Goal: Information Seeking & Learning: Learn about a topic

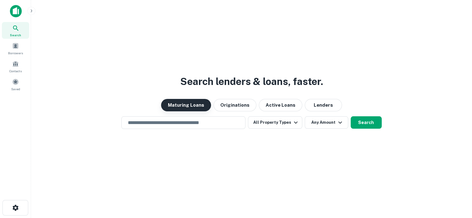
click at [201, 108] on button "Maturing Loans" at bounding box center [186, 105] width 50 height 12
click at [201, 124] on input "text" at bounding box center [183, 122] width 119 height 7
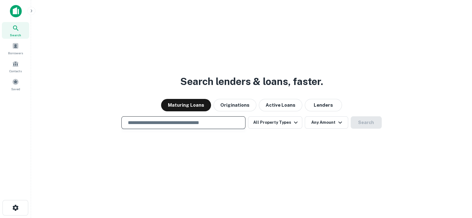
type input "**********"
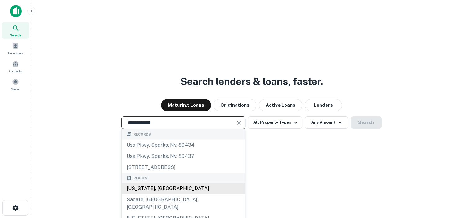
click at [135, 188] on div "[US_STATE], [GEOGRAPHIC_DATA]" at bounding box center [184, 188] width 124 height 11
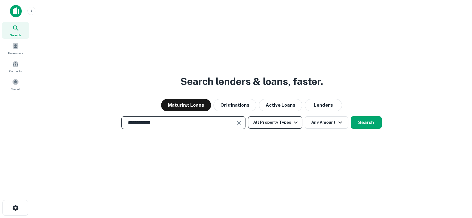
click at [293, 123] on icon "button" at bounding box center [295, 122] width 7 height 7
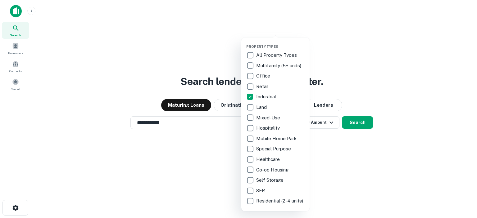
click at [379, 169] on div at bounding box center [238, 109] width 477 height 218
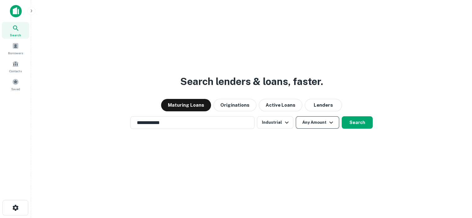
click at [328, 124] on icon "button" at bounding box center [330, 122] width 7 height 7
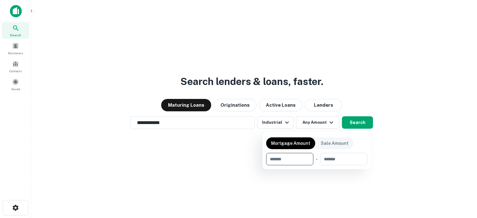
click at [285, 160] on input "number" at bounding box center [287, 159] width 43 height 12
type input "******"
click at [355, 161] on input "number" at bounding box center [344, 159] width 38 height 12
type input "*"
type input "********"
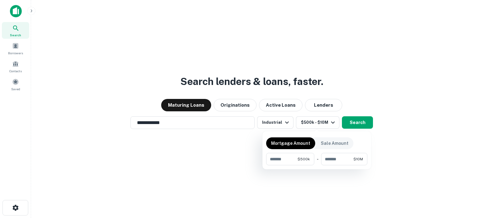
click at [356, 123] on div at bounding box center [238, 109] width 477 height 218
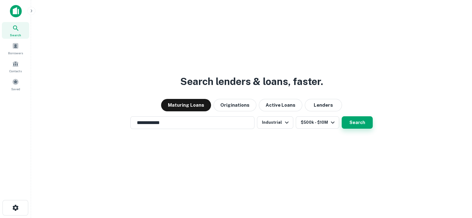
click at [354, 122] on button "Search" at bounding box center [357, 122] width 31 height 12
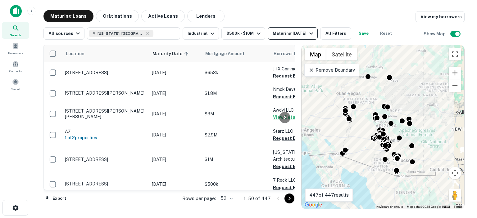
click at [309, 33] on icon "button" at bounding box center [311, 34] width 4 height 2
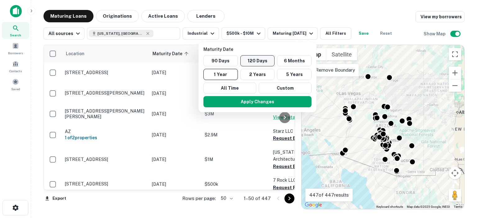
click at [263, 61] on button "120 Days" at bounding box center [257, 60] width 34 height 11
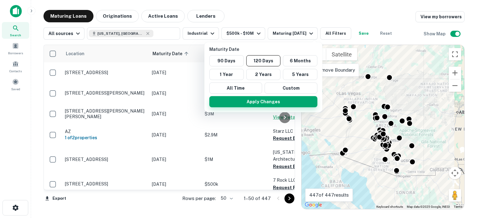
click at [266, 97] on button "Apply Changes" at bounding box center [263, 101] width 108 height 11
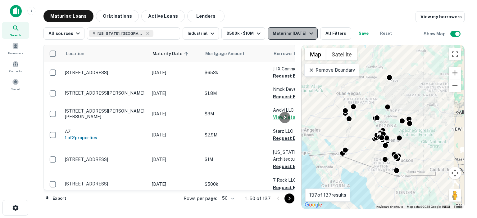
click at [313, 33] on icon "button" at bounding box center [311, 34] width 4 height 2
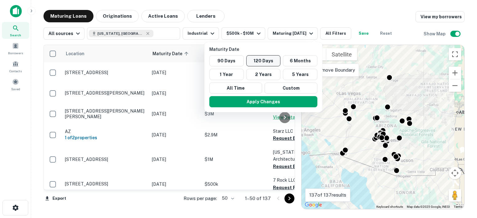
click at [262, 61] on button "120 Days" at bounding box center [263, 60] width 34 height 11
click at [260, 101] on button "Apply Changes" at bounding box center [263, 101] width 108 height 11
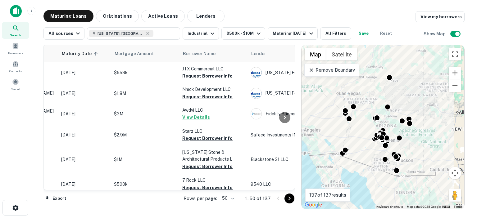
scroll to position [0, 10]
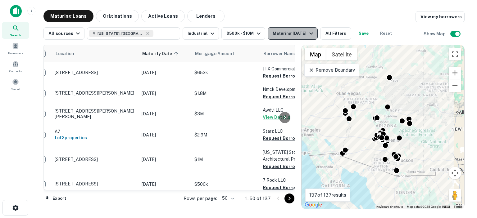
click at [313, 34] on icon "button" at bounding box center [311, 34] width 4 height 2
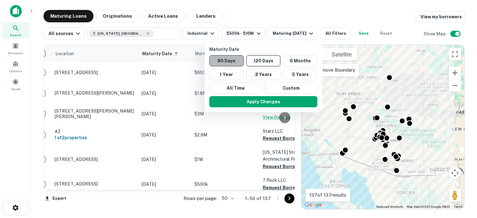
click at [227, 62] on button "90 Days" at bounding box center [226, 60] width 34 height 11
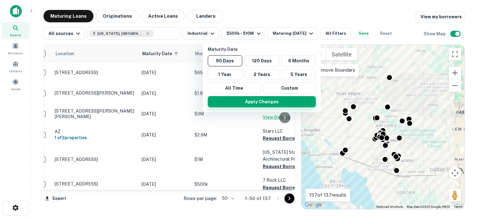
click at [264, 104] on button "Apply Changes" at bounding box center [262, 101] width 108 height 11
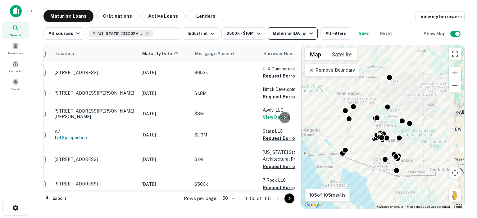
click at [313, 33] on icon "button" at bounding box center [310, 33] width 7 height 7
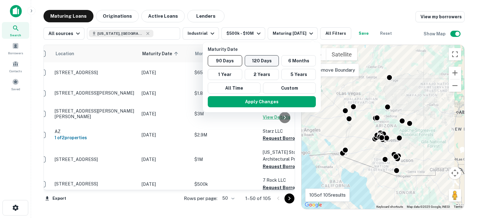
click at [263, 60] on button "120 Days" at bounding box center [262, 60] width 34 height 11
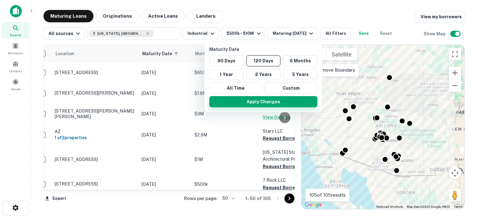
click at [265, 100] on button "Apply Changes" at bounding box center [263, 101] width 108 height 11
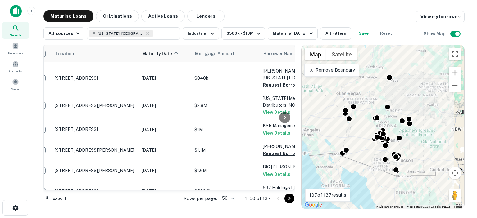
scroll to position [983, 10]
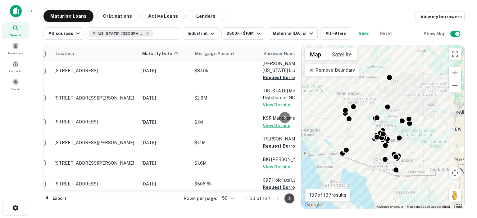
click at [288, 197] on icon "Go to next page" at bounding box center [289, 198] width 7 height 7
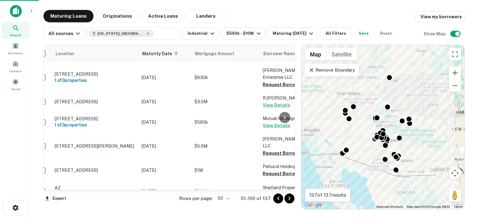
scroll to position [956, 10]
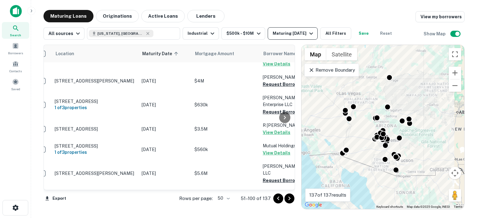
click at [313, 33] on icon "button" at bounding box center [310, 33] width 7 height 7
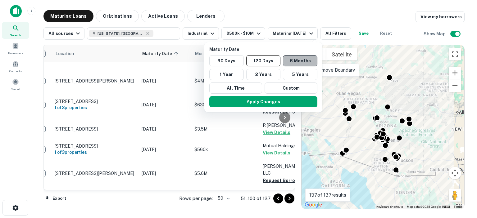
click at [296, 61] on button "6 Months" at bounding box center [300, 60] width 34 height 11
click at [266, 61] on button "120 Days" at bounding box center [264, 60] width 34 height 11
click at [263, 62] on button "120 Days" at bounding box center [263, 60] width 34 height 11
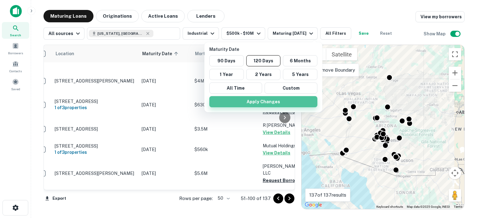
click at [268, 102] on button "Apply Changes" at bounding box center [263, 101] width 108 height 11
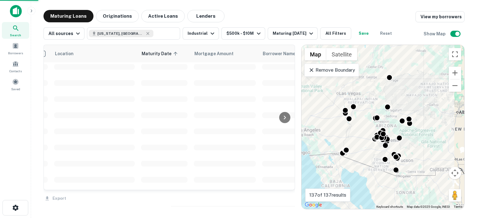
scroll to position [983, 10]
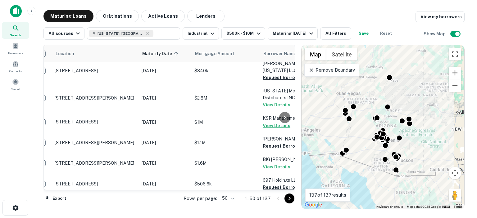
click at [287, 197] on icon "Go to next page" at bounding box center [289, 198] width 7 height 7
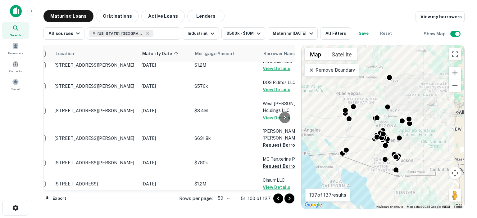
scroll to position [521, 10]
click at [257, 34] on icon "button" at bounding box center [259, 34] width 4 height 2
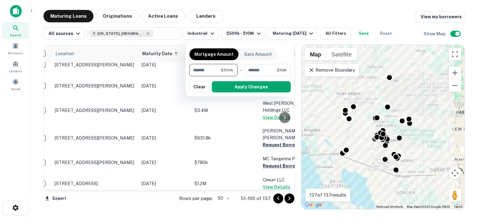
click at [216, 70] on input "******" at bounding box center [204, 70] width 31 height 12
type input "*"
type input "******"
click at [273, 68] on input "********" at bounding box center [260, 70] width 32 height 12
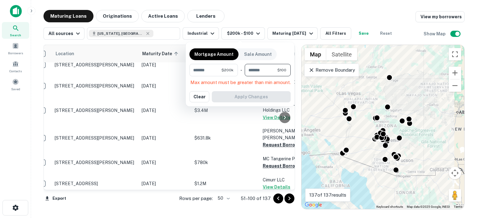
type input "*"
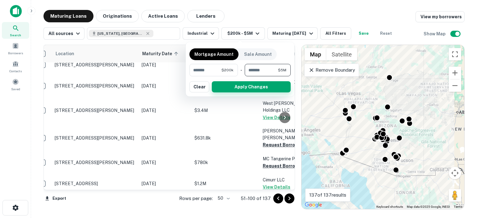
type input "*******"
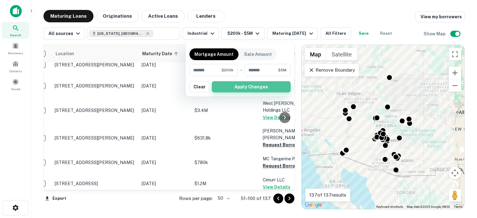
click at [261, 86] on button "Apply Changes" at bounding box center [251, 86] width 79 height 11
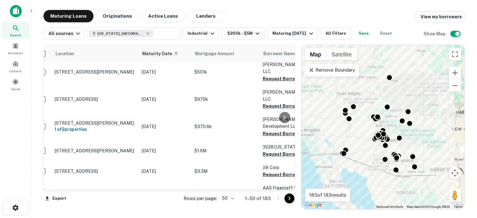
scroll to position [994, 10]
click at [290, 197] on icon "Go to next page" at bounding box center [289, 198] width 7 height 7
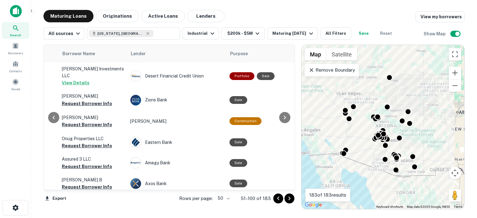
scroll to position [0, 198]
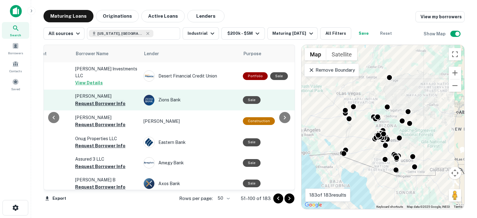
click at [94, 100] on button "Request Borrower Info" at bounding box center [100, 103] width 50 height 7
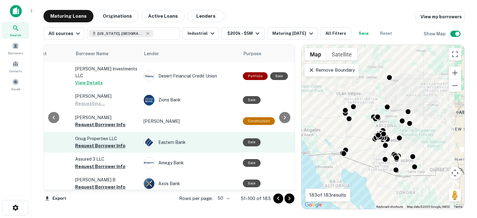
click at [101, 142] on button "Request Borrower Info" at bounding box center [100, 145] width 50 height 7
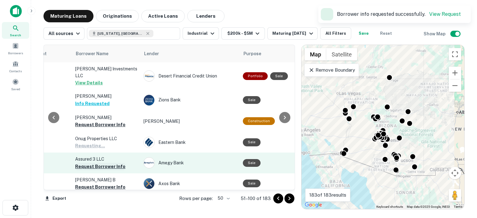
click at [97, 163] on button "Request Borrower Info" at bounding box center [100, 166] width 50 height 7
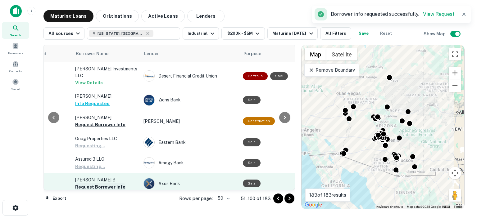
click at [99, 184] on button "Request Borrower Info" at bounding box center [100, 186] width 50 height 7
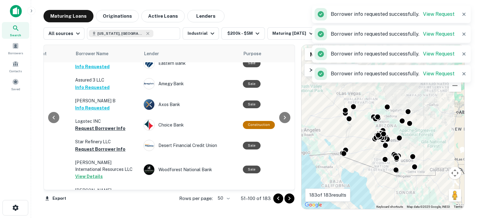
scroll to position [93, 198]
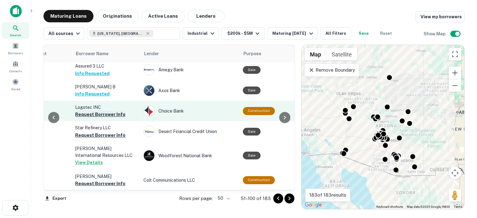
click at [99, 111] on button "Request Borrower Info" at bounding box center [100, 114] width 50 height 7
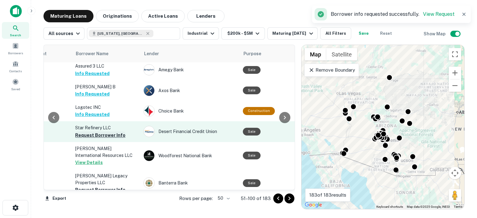
click at [95, 132] on button "Request Borrower Info" at bounding box center [100, 135] width 50 height 7
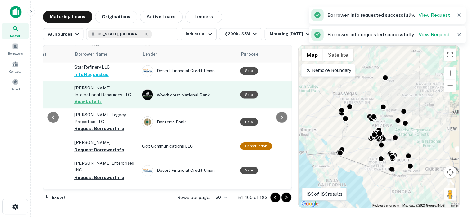
scroll to position [155, 198]
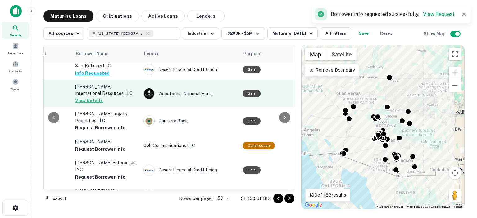
click at [94, 99] on button "View Details" at bounding box center [89, 100] width 28 height 7
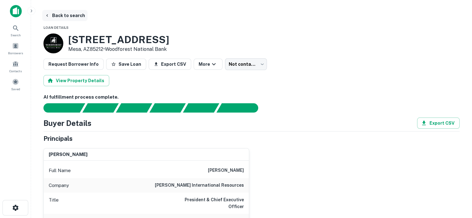
click at [55, 14] on button "Back to search" at bounding box center [64, 15] width 45 height 11
click at [67, 15] on button "Back to search" at bounding box center [64, 15] width 45 height 11
click at [72, 16] on button "Back to search" at bounding box center [64, 15] width 45 height 11
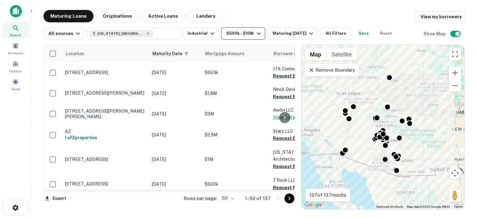
click at [255, 33] on icon "button" at bounding box center [258, 33] width 7 height 7
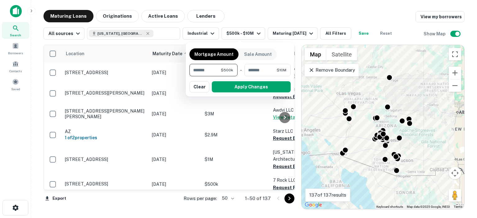
click at [210, 68] on input "******" at bounding box center [204, 70] width 31 height 12
type input "*"
type input "******"
click at [271, 70] on input "********" at bounding box center [260, 70] width 32 height 12
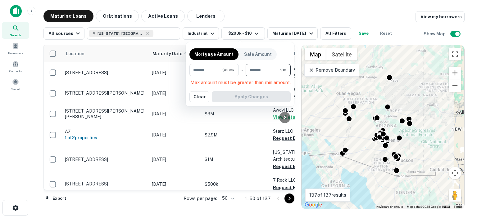
type input "*"
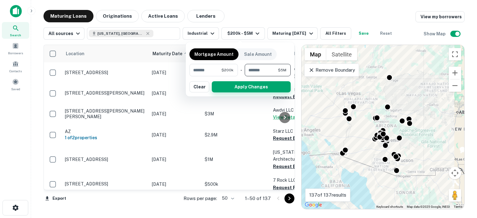
type input "*******"
click at [251, 83] on button "Apply Changes" at bounding box center [251, 86] width 79 height 11
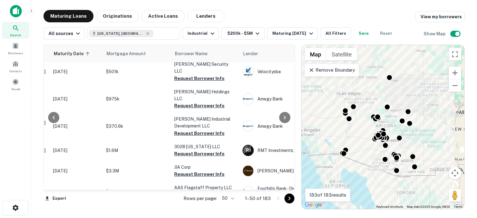
scroll to position [994, 99]
click at [289, 198] on icon "Go to next page" at bounding box center [289, 198] width 7 height 7
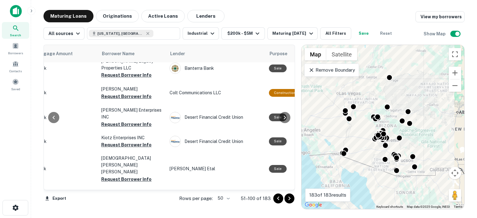
scroll to position [208, 203]
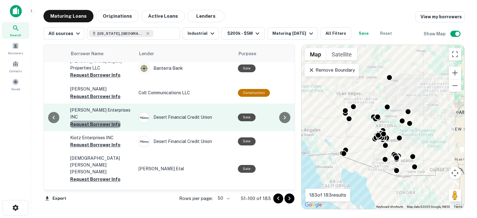
click at [103, 121] on button "Request Borrower Info" at bounding box center [95, 124] width 50 height 7
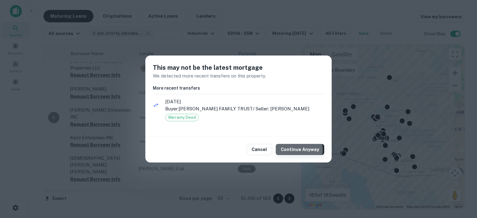
click at [290, 150] on button "Continue Anyway" at bounding box center [300, 149] width 48 height 11
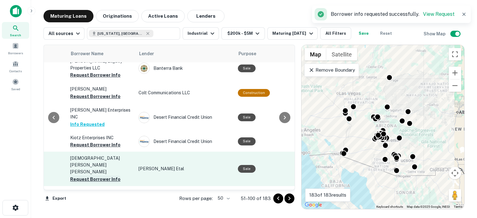
click at [104, 141] on button "Request Borrower Info" at bounding box center [95, 144] width 50 height 7
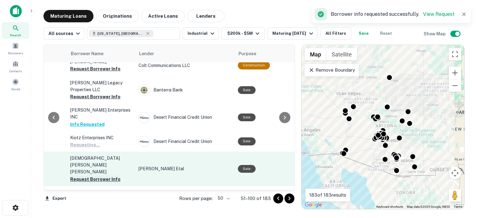
click at [101, 176] on button "Request Borrower Info" at bounding box center [95, 179] width 50 height 7
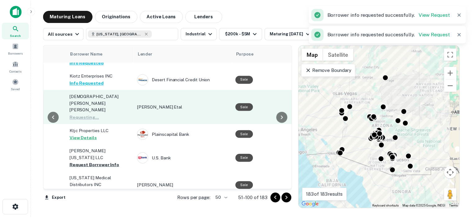
scroll to position [270, 203]
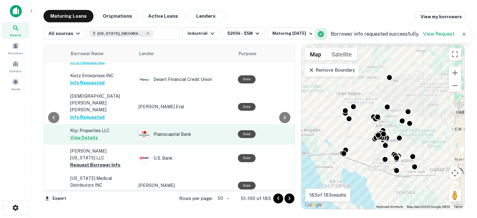
click at [88, 134] on button "View Details" at bounding box center [84, 137] width 28 height 7
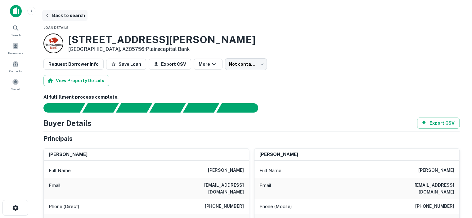
click at [62, 16] on button "Back to search" at bounding box center [64, 15] width 45 height 11
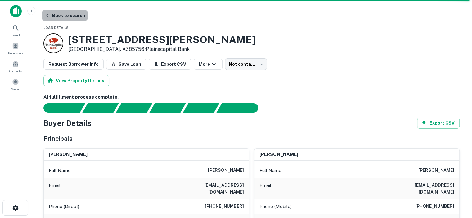
click at [75, 17] on button "Back to search" at bounding box center [64, 15] width 45 height 11
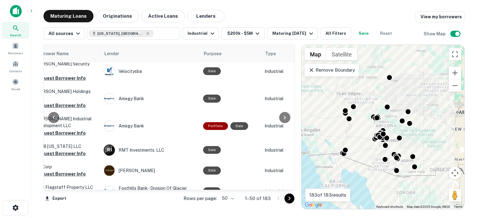
scroll to position [994, 217]
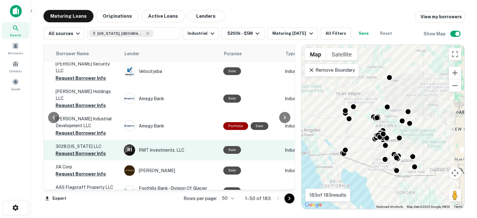
click at [83, 150] on button "Request Borrower Info" at bounding box center [81, 153] width 50 height 7
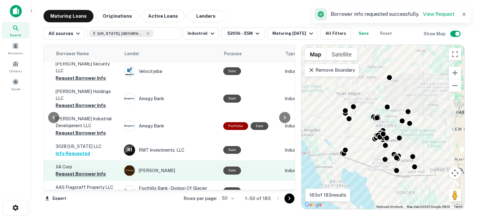
click at [78, 170] on button "Request Borrower Info" at bounding box center [81, 173] width 50 height 7
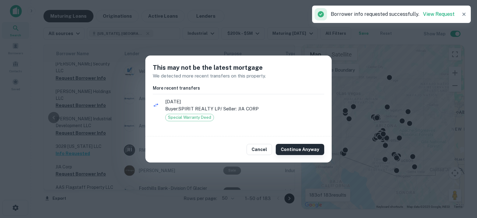
click at [292, 148] on button "Continue Anyway" at bounding box center [300, 149] width 48 height 11
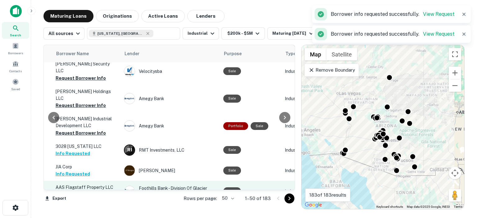
click at [88, 191] on button "Request Borrower Info" at bounding box center [81, 194] width 50 height 7
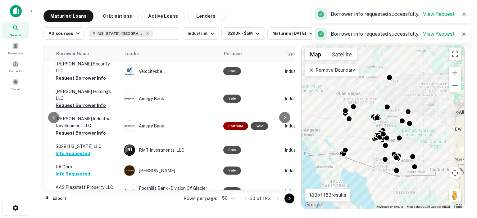
click at [82, 212] on button "Request Borrower Info" at bounding box center [81, 215] width 50 height 7
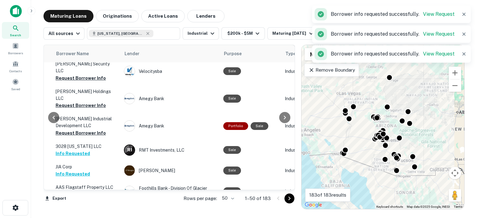
click at [290, 199] on icon "Go to next page" at bounding box center [289, 198] width 7 height 7
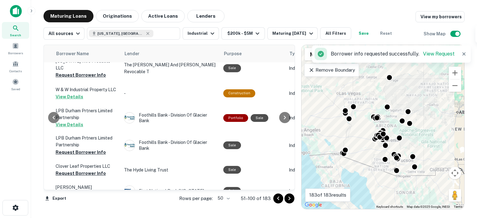
scroll to position [953, 217]
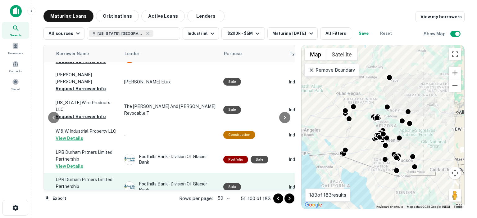
click at [87, 190] on button "Request Borrower Info" at bounding box center [81, 193] width 50 height 7
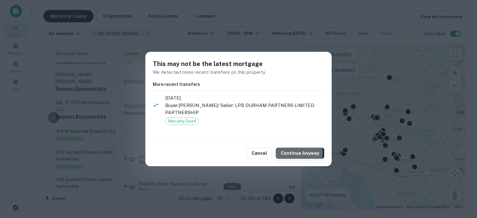
click at [292, 154] on button "Continue Anyway" at bounding box center [300, 153] width 48 height 11
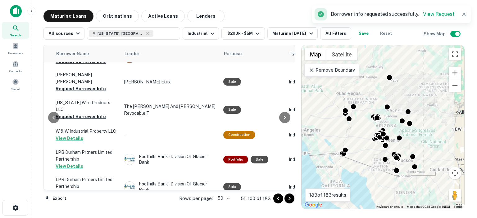
click at [87, 211] on button "Request Borrower Info" at bounding box center [81, 214] width 50 height 7
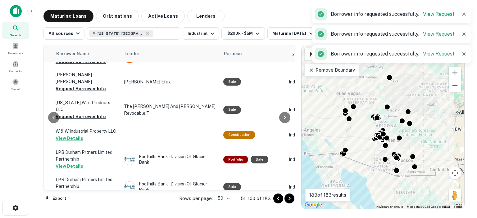
click at [291, 200] on icon "Go to next page" at bounding box center [289, 198] width 7 height 7
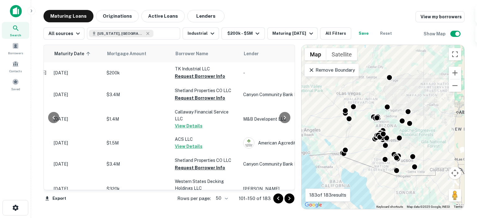
scroll to position [860, 109]
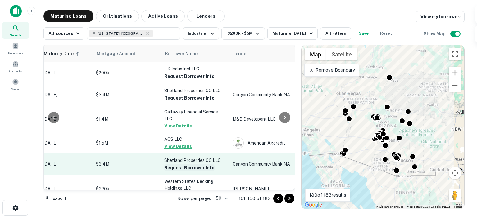
click at [175, 164] on button "Request Borrower Info" at bounding box center [189, 167] width 50 height 7
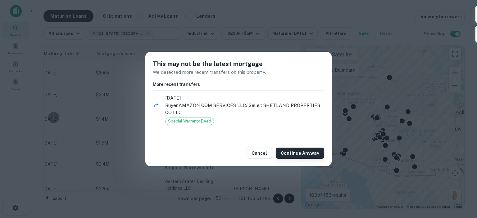
click at [298, 154] on button "Continue Anyway" at bounding box center [300, 153] width 48 height 11
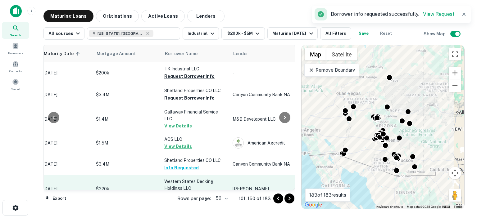
click at [179, 192] on button "Request Borrower Info" at bounding box center [189, 195] width 50 height 7
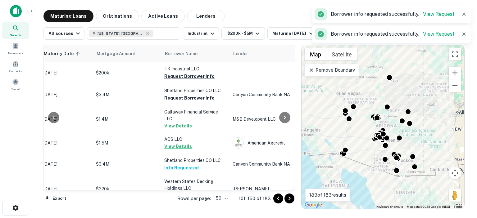
click at [179, 213] on button "Request Borrower Info" at bounding box center [189, 216] width 50 height 7
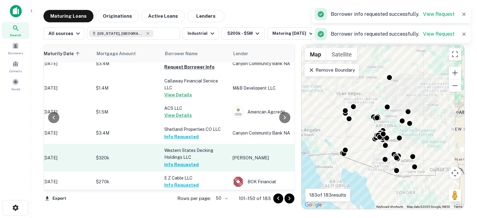
scroll to position [953, 109]
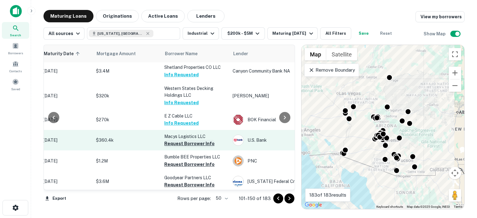
click at [190, 140] on button "Request Borrower Info" at bounding box center [189, 143] width 50 height 7
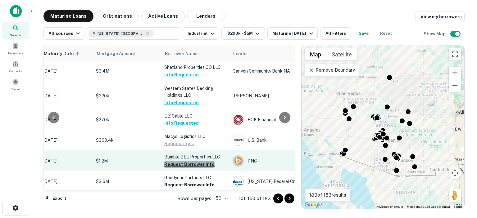
click at [190, 161] on button "Request Borrower Info" at bounding box center [189, 164] width 50 height 7
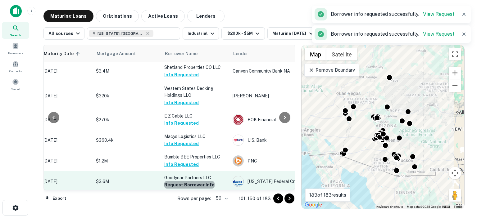
click at [194, 181] on button "Request Borrower Info" at bounding box center [189, 184] width 50 height 7
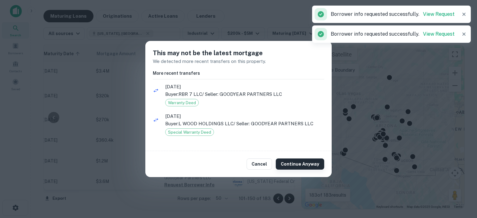
click at [286, 163] on button "Continue Anyway" at bounding box center [300, 164] width 48 height 11
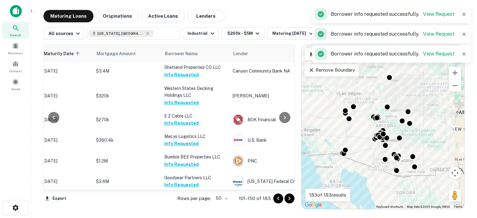
click at [180, 202] on button "Request Borrower Info" at bounding box center [189, 205] width 50 height 7
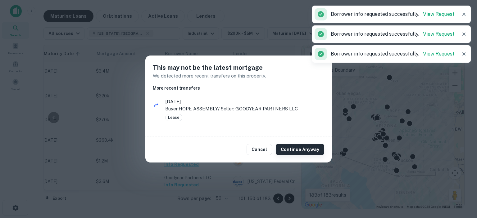
click at [299, 148] on button "Continue Anyway" at bounding box center [300, 149] width 48 height 11
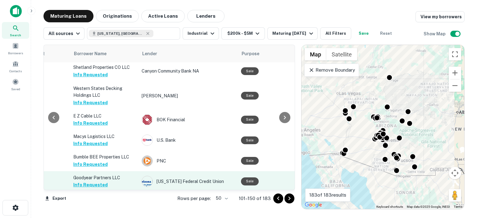
scroll to position [972, 200]
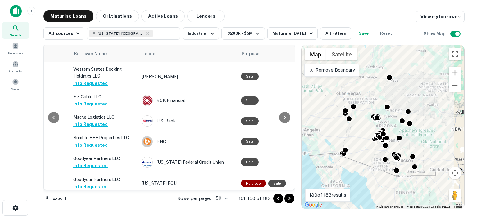
click at [111, 211] on button "Request Borrower Info" at bounding box center [98, 214] width 50 height 7
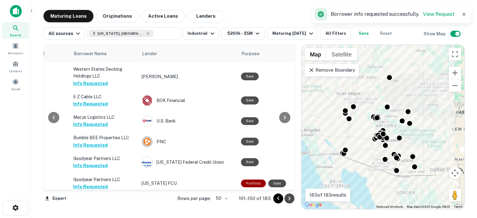
click at [291, 196] on icon "Go to next page" at bounding box center [289, 198] width 7 height 7
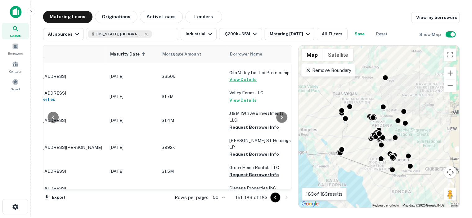
scroll to position [0, 41]
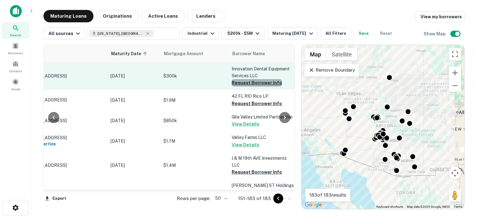
click at [259, 84] on button "Request Borrower Info" at bounding box center [257, 82] width 50 height 7
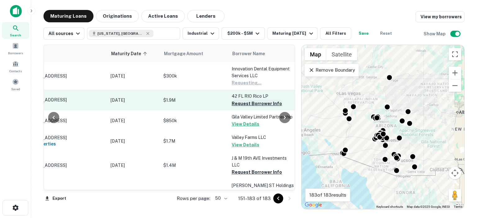
click at [255, 103] on button "Request Borrower Info" at bounding box center [257, 103] width 50 height 7
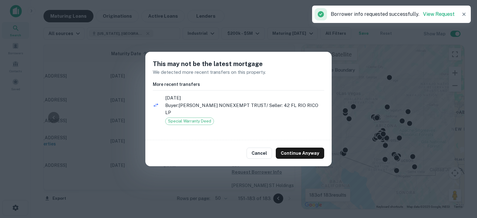
drag, startPoint x: 295, startPoint y: 151, endPoint x: 290, endPoint y: 144, distance: 8.6
click at [295, 150] on button "Continue Anyway" at bounding box center [300, 153] width 48 height 11
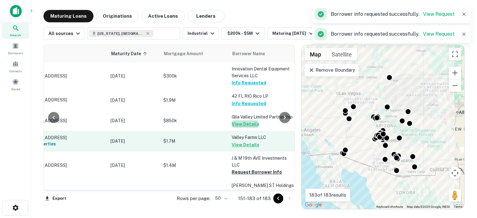
drag, startPoint x: 244, startPoint y: 124, endPoint x: 250, endPoint y: 135, distance: 12.9
click at [244, 124] on button "View Details" at bounding box center [246, 123] width 28 height 7
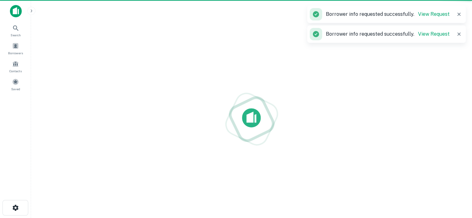
click at [248, 141] on div at bounding box center [251, 119] width 431 height 119
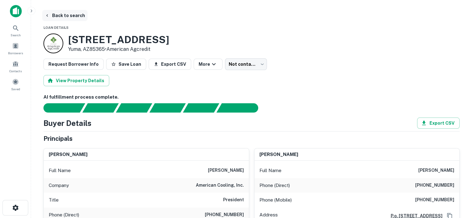
click at [69, 15] on button "Back to search" at bounding box center [64, 15] width 45 height 11
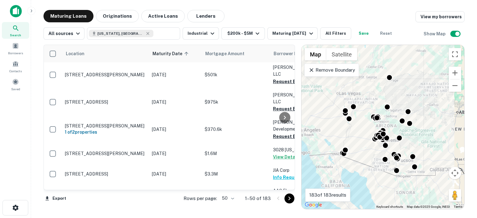
scroll to position [994, 0]
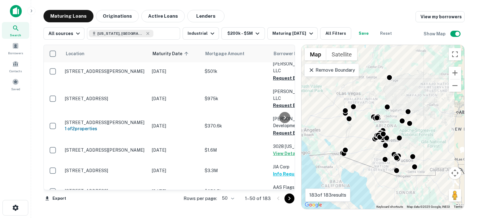
click at [291, 199] on icon "Go to next page" at bounding box center [289, 198] width 7 height 7
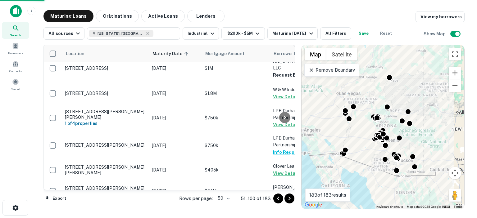
scroll to position [953, 0]
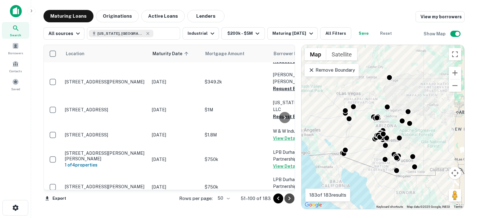
click at [289, 199] on icon "Go to next page" at bounding box center [289, 199] width 2 height 4
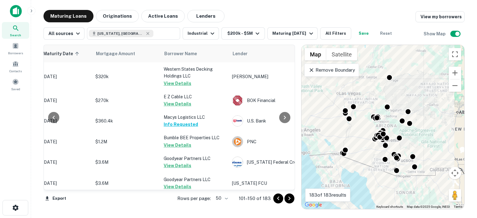
scroll to position [972, 97]
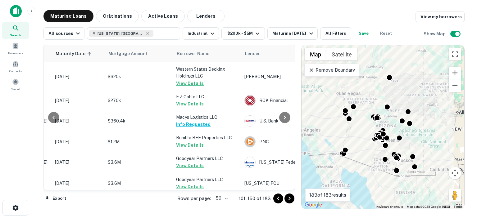
click at [289, 197] on icon "Go to next page" at bounding box center [289, 198] width 7 height 7
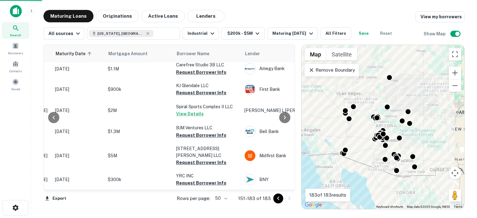
scroll to position [585, 97]
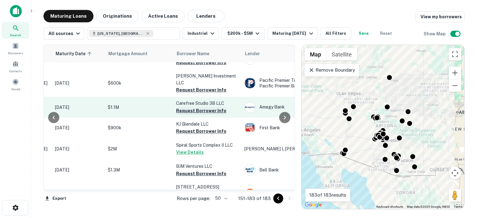
click at [187, 107] on button "Request Borrower Info" at bounding box center [201, 110] width 50 height 7
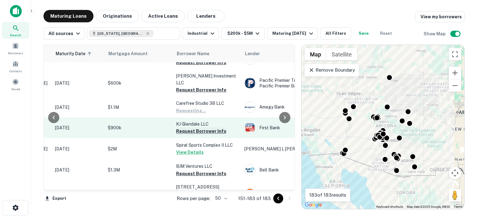
click at [185, 128] on button "Request Borrower Info" at bounding box center [201, 131] width 50 height 7
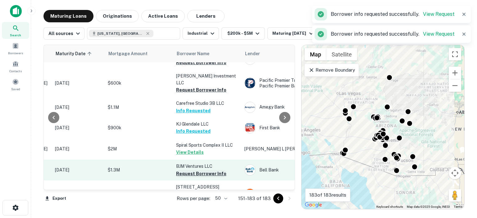
click at [188, 170] on button "Request Borrower Info" at bounding box center [201, 173] width 50 height 7
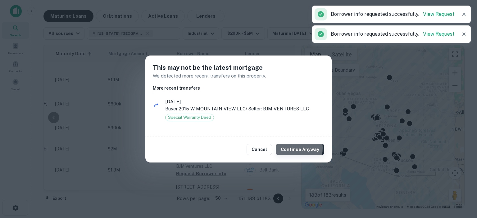
click at [285, 148] on button "Continue Anyway" at bounding box center [300, 149] width 48 height 11
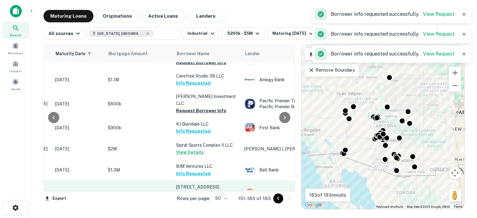
click at [193, 197] on button "Request Borrower Info" at bounding box center [201, 200] width 50 height 7
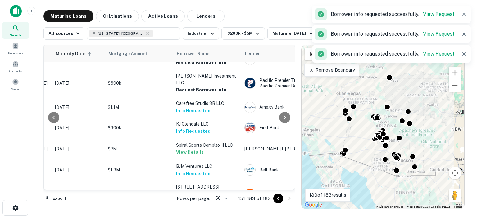
click at [187, 218] on button "Request Borrower Info" at bounding box center [201, 221] width 50 height 7
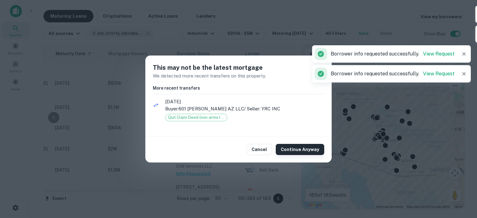
click at [299, 149] on button "Continue Anyway" at bounding box center [300, 149] width 48 height 11
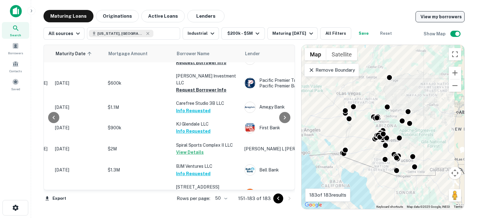
click at [436, 18] on link "View my borrowers" at bounding box center [439, 16] width 49 height 11
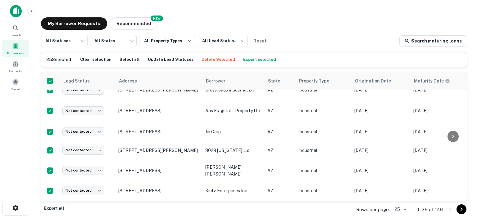
scroll to position [393, 0]
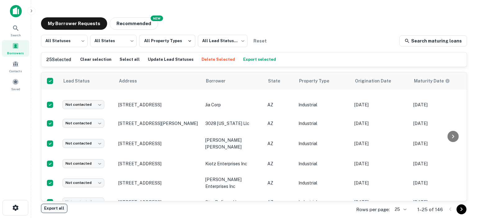
click at [54, 210] on button "Export all" at bounding box center [54, 208] width 26 height 9
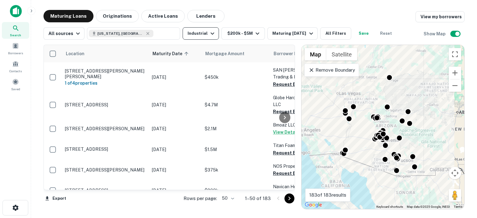
click at [210, 33] on icon "button" at bounding box center [212, 34] width 4 height 2
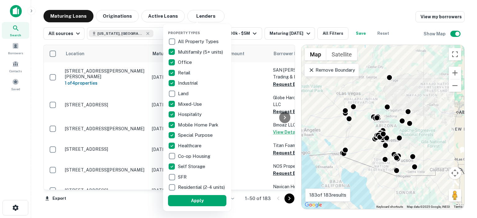
click at [194, 205] on button "Apply" at bounding box center [197, 200] width 58 height 11
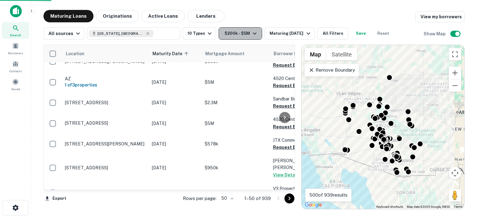
click at [254, 34] on icon "button" at bounding box center [254, 33] width 7 height 7
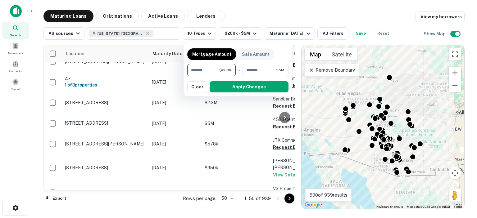
click at [251, 33] on div at bounding box center [238, 109] width 477 height 218
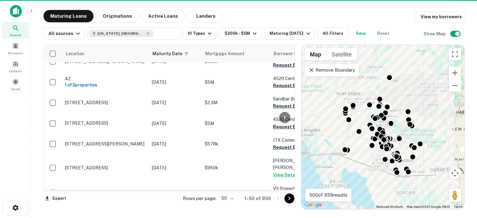
click at [251, 36] on icon "button" at bounding box center [254, 33] width 7 height 7
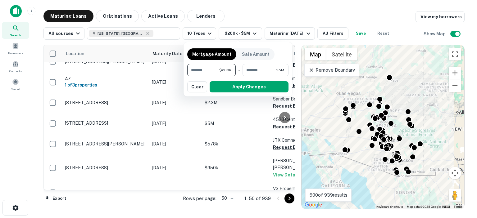
click at [212, 71] on input "******" at bounding box center [203, 70] width 32 height 12
type input "*"
type input "******"
click at [266, 68] on input "*******" at bounding box center [259, 70] width 33 height 12
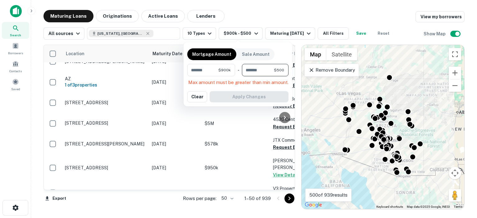
type input "*"
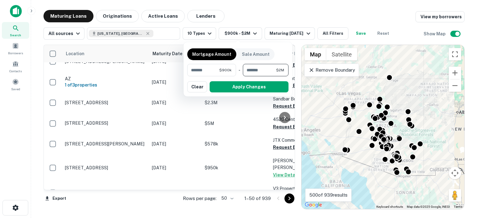
type input "********"
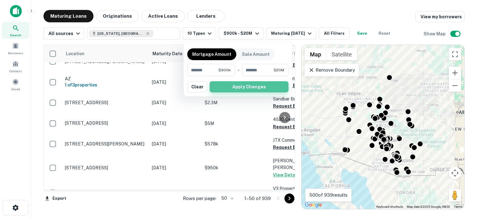
click at [243, 87] on button "Apply Changes" at bounding box center [249, 86] width 79 height 11
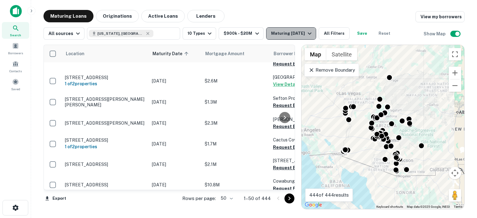
click at [311, 33] on icon "button" at bounding box center [309, 33] width 7 height 7
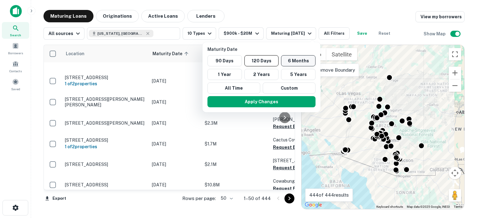
click at [301, 60] on button "6 Months" at bounding box center [298, 60] width 34 height 11
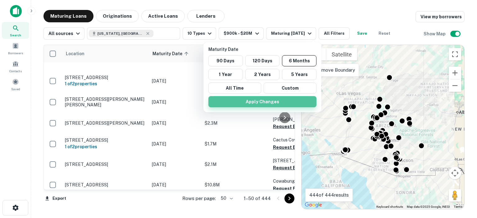
click at [259, 101] on button "Apply Changes" at bounding box center [262, 101] width 108 height 11
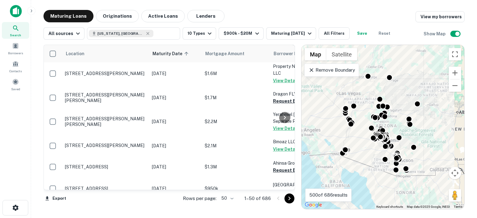
scroll to position [992, 0]
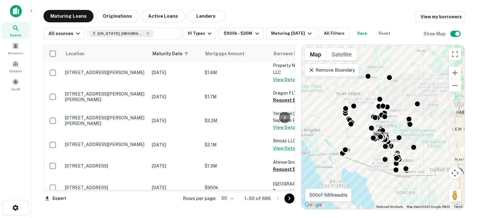
click at [289, 198] on icon "Go to next page" at bounding box center [289, 198] width 7 height 7
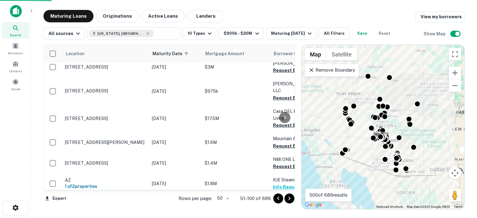
scroll to position [952, 0]
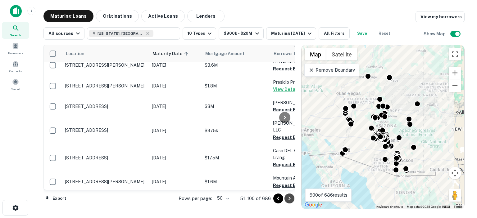
click at [289, 198] on icon "Go to next page" at bounding box center [289, 198] width 7 height 7
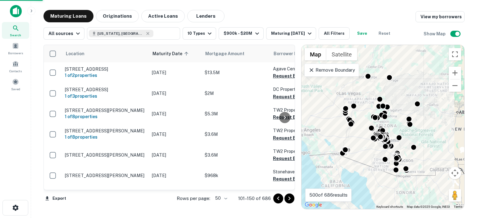
scroll to position [963, 0]
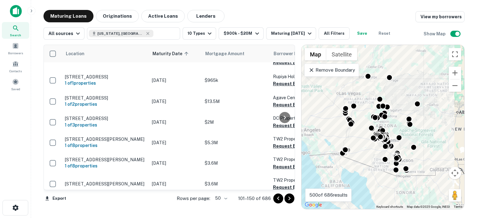
click at [289, 198] on icon "Go to next page" at bounding box center [289, 198] width 7 height 7
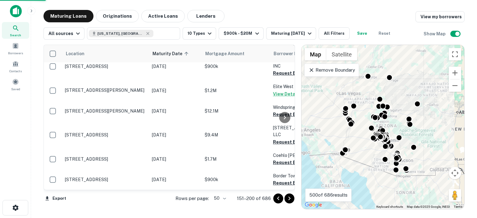
scroll to position [953, 0]
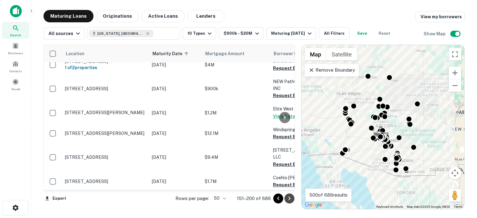
click at [286, 198] on icon "Go to next page" at bounding box center [289, 198] width 7 height 7
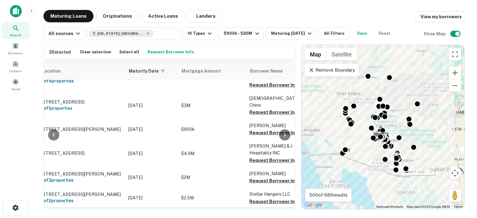
scroll to position [153, 155]
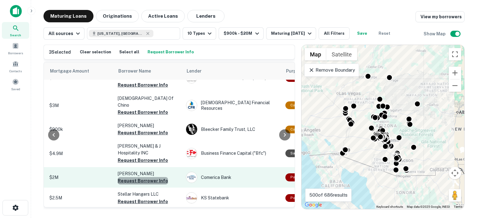
click at [146, 177] on button "Request Borrower Info" at bounding box center [143, 180] width 50 height 7
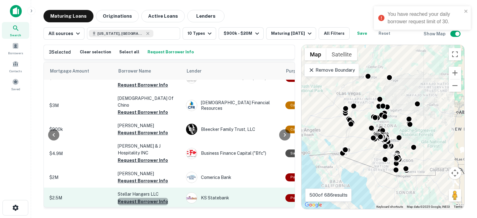
click at [146, 198] on button "Request Borrower Info" at bounding box center [143, 201] width 50 height 7
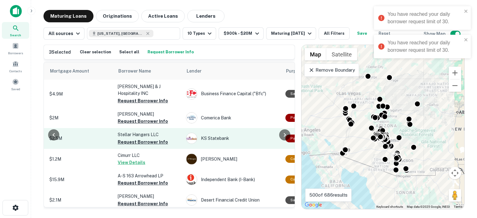
scroll to position [246, 155]
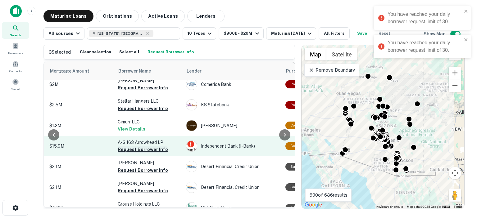
click at [144, 146] on button "Request Borrower Info" at bounding box center [143, 149] width 50 height 7
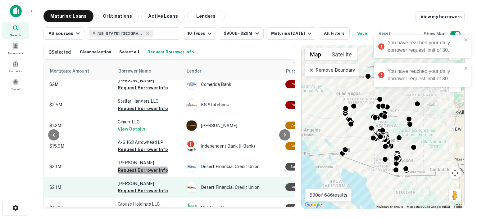
drag, startPoint x: 143, startPoint y: 150, endPoint x: 140, endPoint y: 163, distance: 13.3
click at [143, 167] on button "Request Borrower Info" at bounding box center [143, 170] width 50 height 7
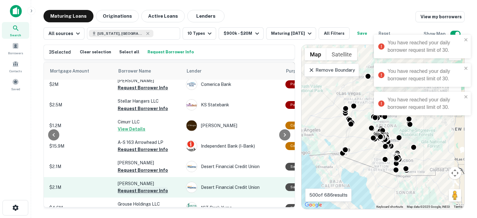
click at [141, 187] on button "Request Borrower Info" at bounding box center [143, 190] width 50 height 7
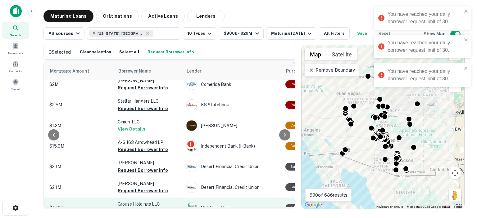
click at [141, 208] on button "Request Borrower Info" at bounding box center [143, 211] width 50 height 7
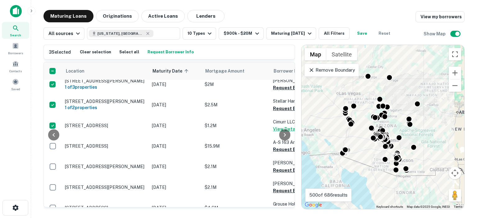
scroll to position [246, 23]
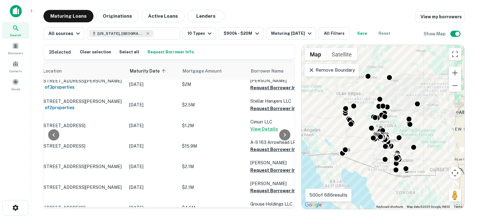
click at [120, 207] on div "Location Maturity Date sorted ascending Mortgage Amount Borrower Name Lender Pu…" at bounding box center [168, 135] width 251 height 146
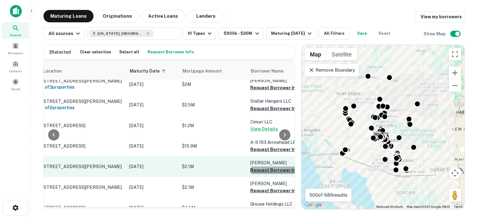
click at [261, 167] on button "Request Borrower Info" at bounding box center [275, 170] width 50 height 7
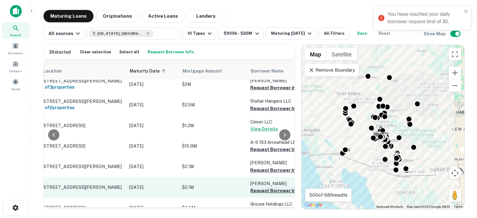
click at [257, 187] on button "Request Borrower Info" at bounding box center [275, 190] width 50 height 7
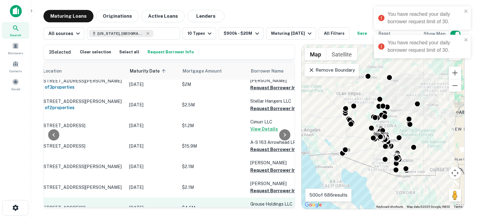
click at [256, 208] on button "Request Borrower Info" at bounding box center [275, 211] width 50 height 7
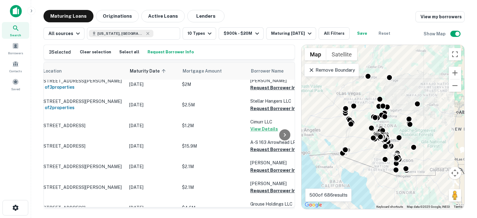
scroll to position [246, 0]
